Goal: Transaction & Acquisition: Purchase product/service

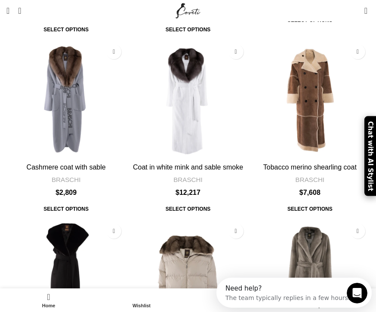
click at [349, 220] on img "Silverblue mink coat" at bounding box center [309, 279] width 119 height 119
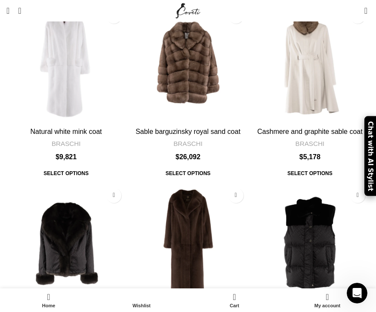
scroll to position [2432, 0]
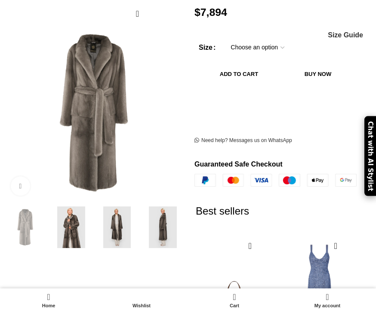
scroll to position [153, 0]
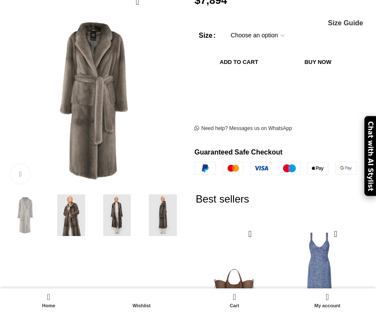
click at [74, 205] on img at bounding box center [71, 216] width 42 height 42
click at [83, 211] on img at bounding box center [71, 216] width 42 height 42
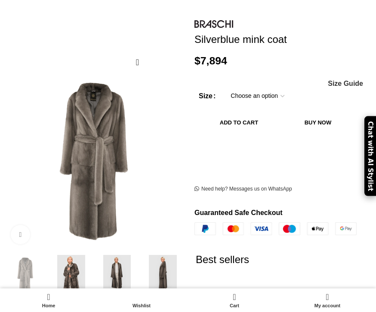
scroll to position [92, 0]
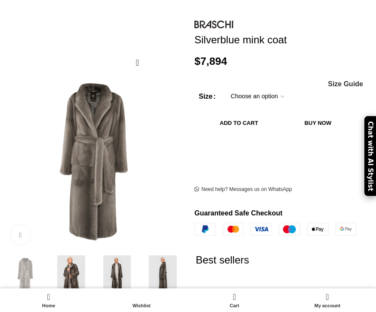
click at [101, 278] on img at bounding box center [117, 277] width 42 height 42
click at [73, 266] on img at bounding box center [71, 277] width 42 height 42
click at [75, 260] on img at bounding box center [71, 277] width 42 height 42
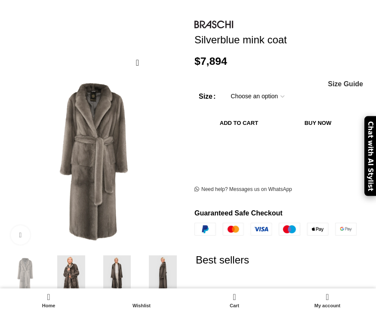
click at [75, 266] on img at bounding box center [71, 277] width 42 height 42
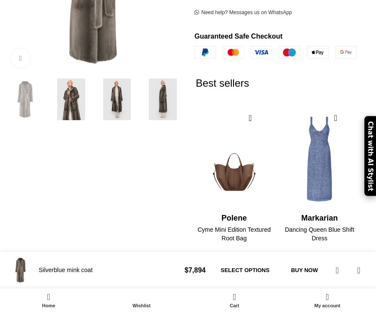
scroll to position [218, 0]
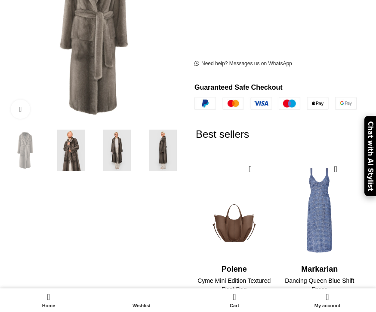
click at [72, 151] on img at bounding box center [71, 151] width 42 height 42
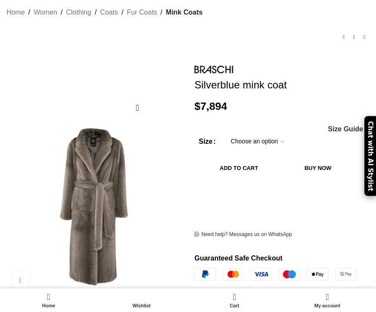
scroll to position [25, 0]
